Goal: Transaction & Acquisition: Purchase product/service

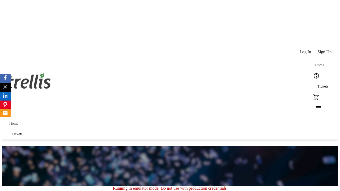
click at [317, 84] on span "Tickets" at bounding box center [322, 86] width 11 height 4
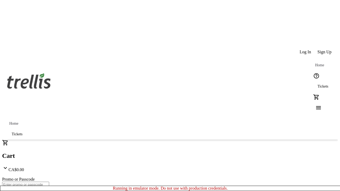
type input "1"
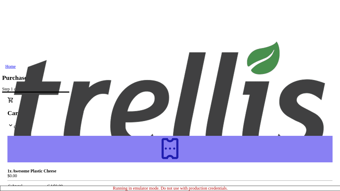
type input "[PERSON_NAME][EMAIL_ADDRESS][DOMAIN_NAME]"
type input "[PERSON_NAME]"
type input "Hyatt"
